Goal: Task Accomplishment & Management: Complete application form

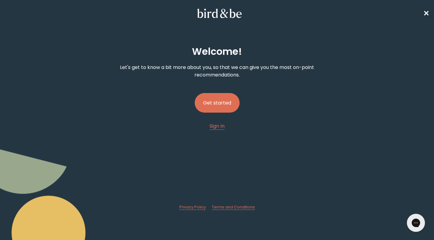
click at [224, 101] on button "Get started" at bounding box center [217, 103] width 45 height 20
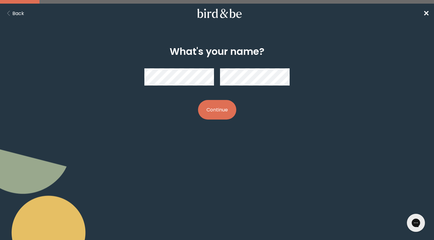
click at [212, 112] on button "Continue" at bounding box center [217, 110] width 38 height 20
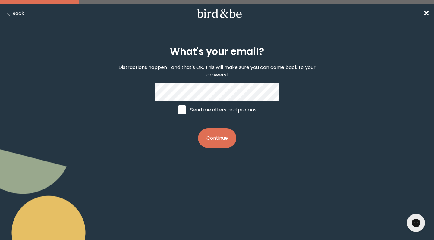
click at [222, 136] on button "Continue" at bounding box center [217, 138] width 38 height 20
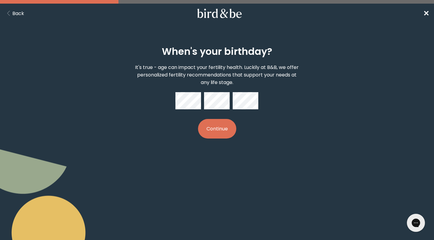
click at [227, 127] on button "Continue" at bounding box center [217, 129] width 38 height 20
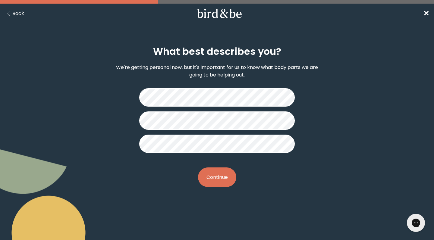
click at [223, 174] on button "Continue" at bounding box center [217, 177] width 38 height 20
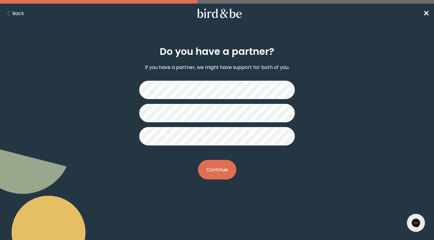
click at [216, 173] on button "Continue" at bounding box center [217, 170] width 38 height 20
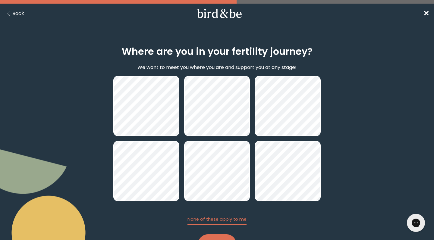
click at [216, 237] on button "Continue" at bounding box center [217, 244] width 38 height 20
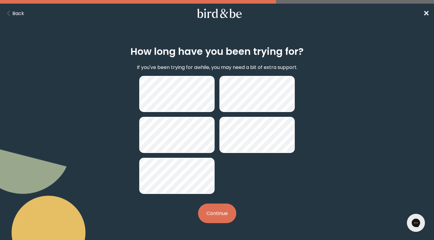
click at [217, 214] on button "Continue" at bounding box center [217, 214] width 38 height 20
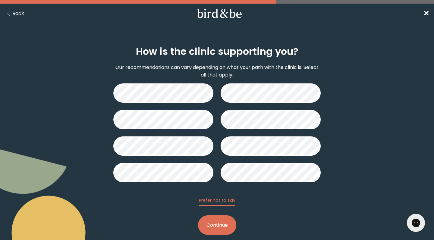
click at [211, 224] on button "Continue" at bounding box center [217, 225] width 38 height 20
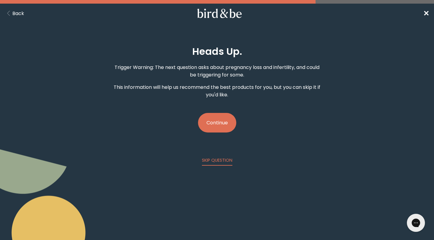
click at [216, 122] on button "Continue" at bounding box center [217, 123] width 38 height 20
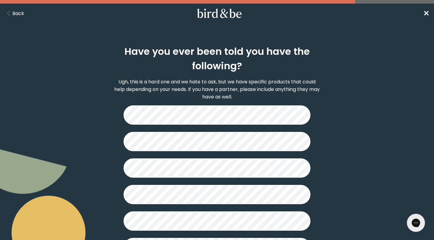
click at [302, 61] on h2 "Have you ever been told you have the following?" at bounding box center [216, 58] width 207 height 29
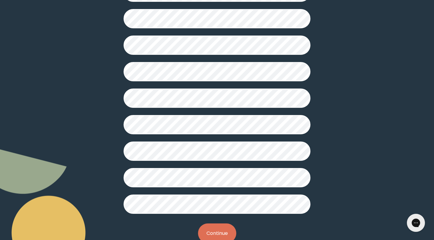
scroll to position [131, 0]
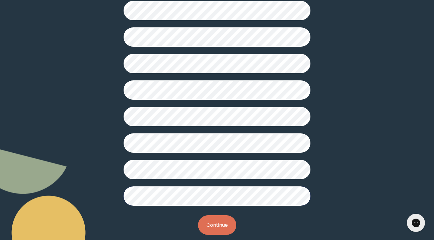
click at [221, 222] on button "Continue" at bounding box center [217, 225] width 38 height 20
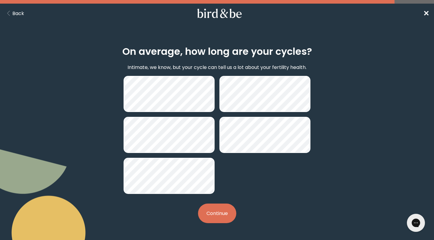
click at [225, 214] on button "Continue" at bounding box center [217, 214] width 38 height 20
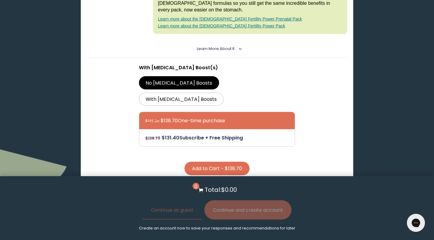
scroll to position [219, 0]
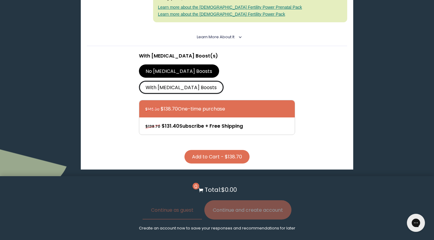
click at [221, 81] on label "With [MEDICAL_DATA] Boosts" at bounding box center [181, 87] width 85 height 13
click at [0, 0] on input "With [MEDICAL_DATA] Boosts" at bounding box center [0, 0] width 0 height 0
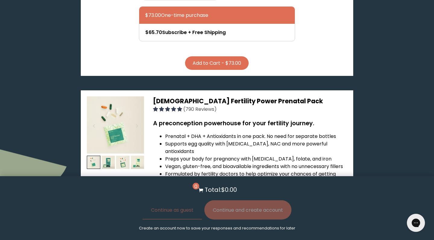
scroll to position [890, 0]
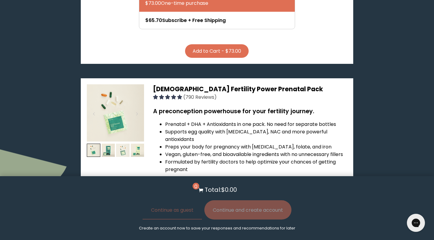
click at [128, 144] on img at bounding box center [123, 151] width 14 height 14
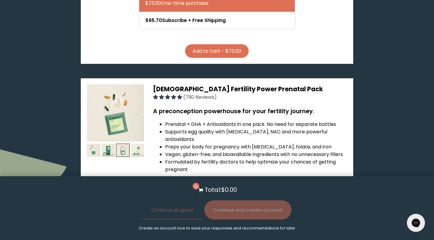
click at [141, 144] on img at bounding box center [138, 151] width 14 height 14
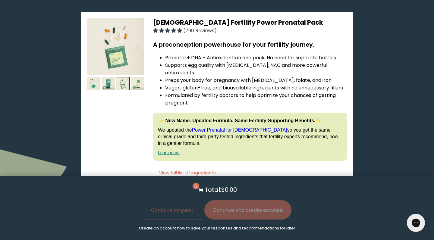
scroll to position [959, 0]
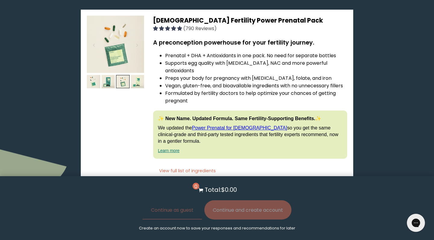
click at [195, 165] on button "View full list of ingredients" at bounding box center [187, 171] width 69 height 12
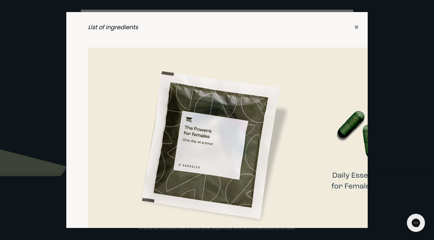
click at [295, 38] on div at bounding box center [217, 37] width 258 height 8
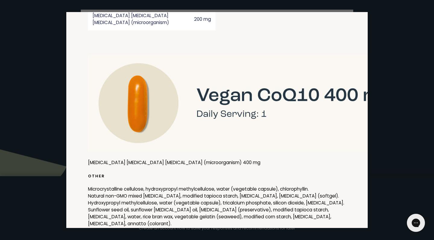
scroll to position [1372, 0]
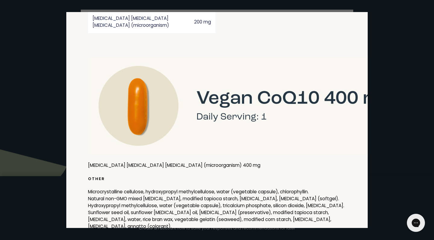
click at [404, 36] on div at bounding box center [217, 120] width 434 height 240
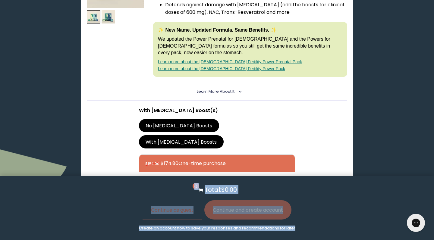
drag, startPoint x: 324, startPoint y: 91, endPoint x: 275, endPoint y: 240, distance: 156.4
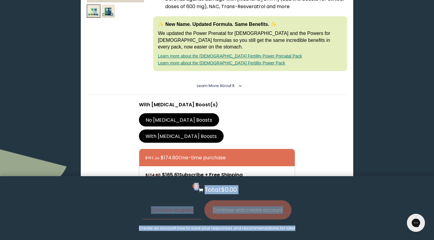
click at [306, 131] on section "With [MEDICAL_DATA] Boost(s) No [MEDICAL_DATA] Boosts With [MEDICAL_DATA] Boost…" at bounding box center [217, 153] width 260 height 117
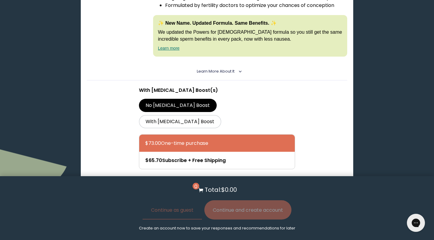
scroll to position [756, 0]
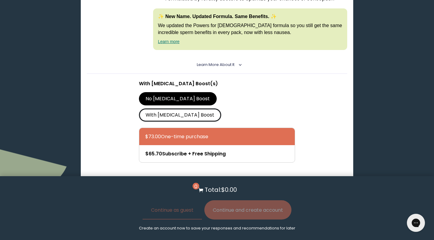
click at [221, 108] on label "With [MEDICAL_DATA] Boost" at bounding box center [180, 114] width 82 height 13
click at [0, 0] on input "With [MEDICAL_DATA] Boost" at bounding box center [0, 0] width 0 height 0
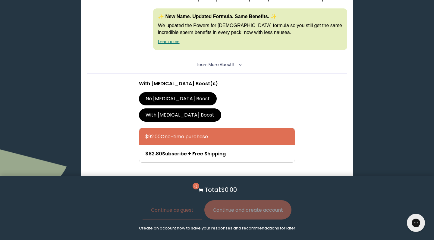
click at [178, 92] on label "No [MEDICAL_DATA] Boost" at bounding box center [178, 98] width 78 height 13
click at [0, 0] on input "No [MEDICAL_DATA] Boost" at bounding box center [0, 0] width 0 height 0
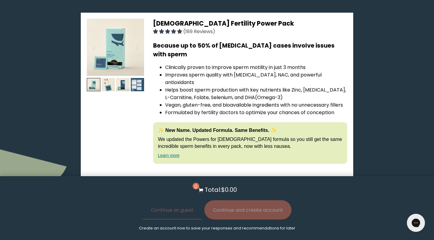
scroll to position [641, 0]
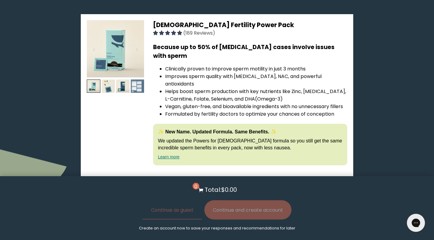
click at [136, 80] on img at bounding box center [138, 87] width 14 height 14
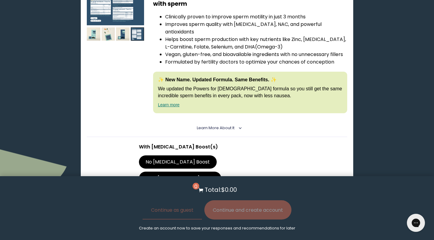
scroll to position [697, 0]
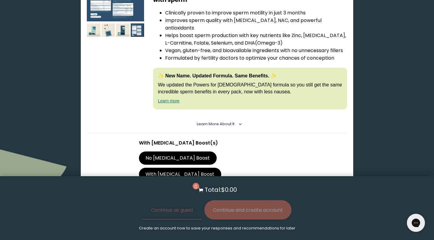
click at [237, 123] on icon "<" at bounding box center [238, 124] width 5 height 3
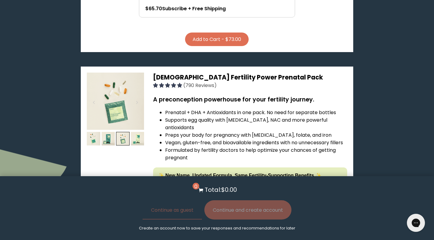
scroll to position [1026, 0]
